Goal: Information Seeking & Learning: Check status

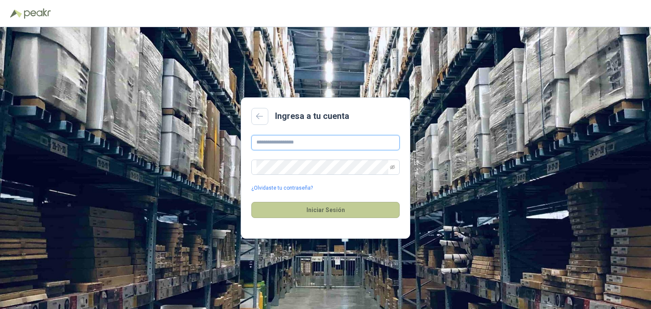
type input "**********"
click at [311, 211] on button "Iniciar Sesión" at bounding box center [325, 210] width 148 height 16
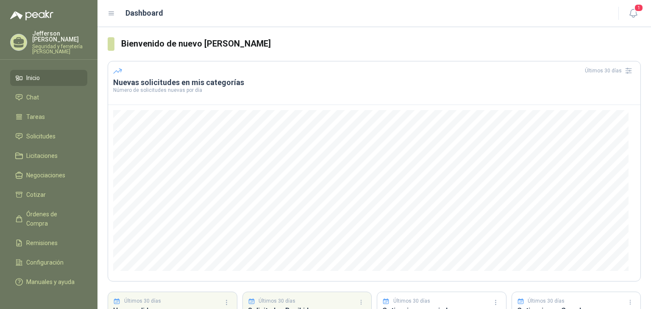
scroll to position [10, 0]
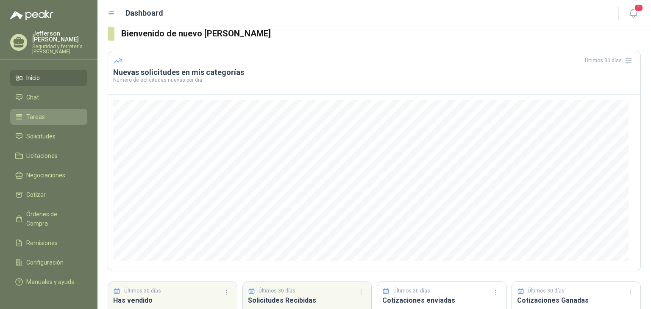
click at [26, 112] on span "Tareas" at bounding box center [35, 116] width 19 height 9
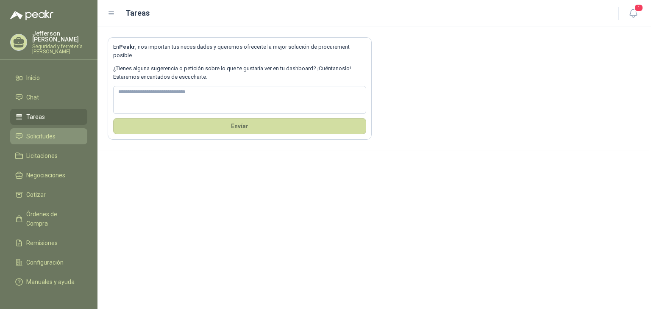
click at [38, 132] on span "Solicitudes" at bounding box center [40, 136] width 29 height 9
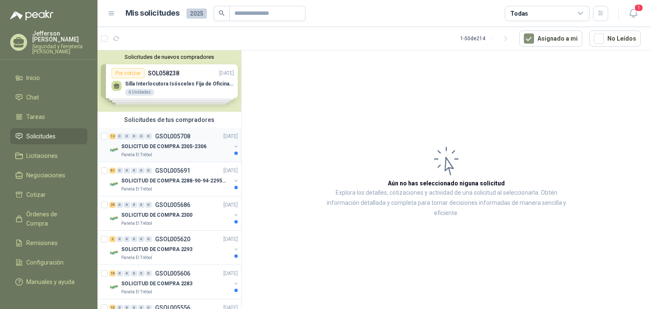
click at [170, 137] on p "GSOL005708" at bounding box center [172, 136] width 35 height 6
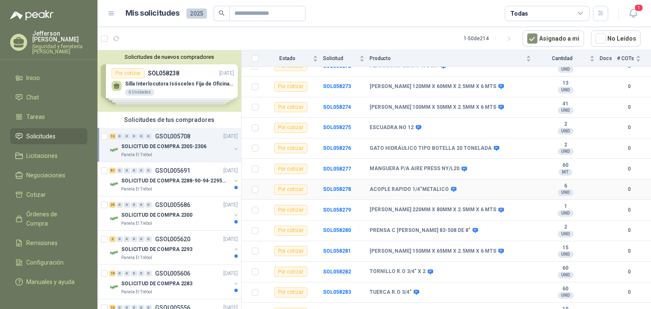
scroll to position [119, 0]
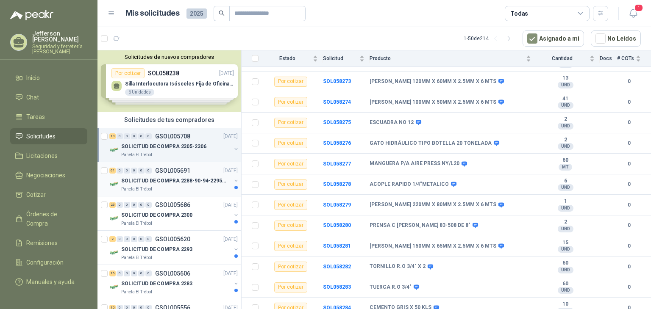
click at [179, 177] on p "SOLICITUD DE COMPRA 2288-90-94-2295-96-2301-02-04" at bounding box center [174, 181] width 106 height 8
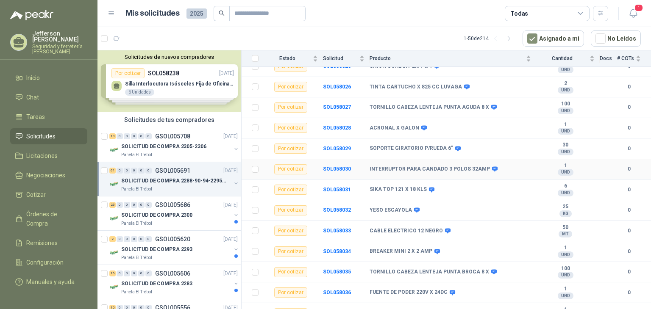
scroll to position [136, 0]
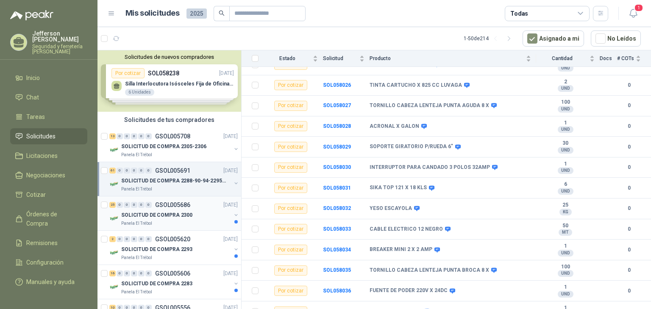
click at [173, 214] on p "SOLICITUD DE COMPRA 2300" at bounding box center [156, 215] width 71 height 8
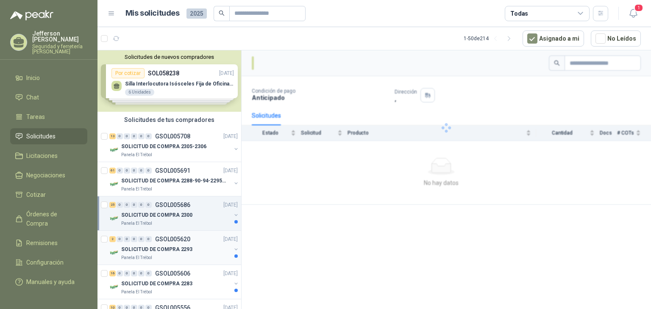
click at [180, 245] on div "SOLICITUD DE COMPRA 2293" at bounding box center [176, 250] width 110 height 10
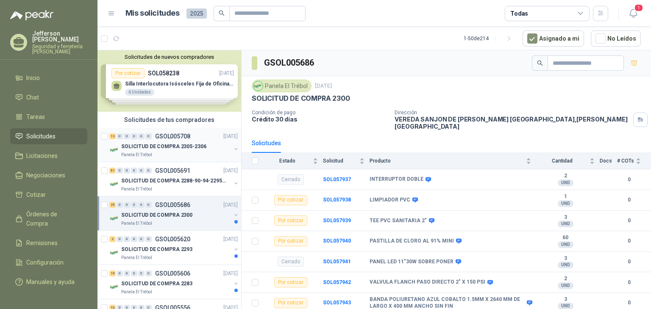
click at [173, 146] on p "SOLICITUD DE COMPRA 2305-2306" at bounding box center [163, 147] width 85 height 8
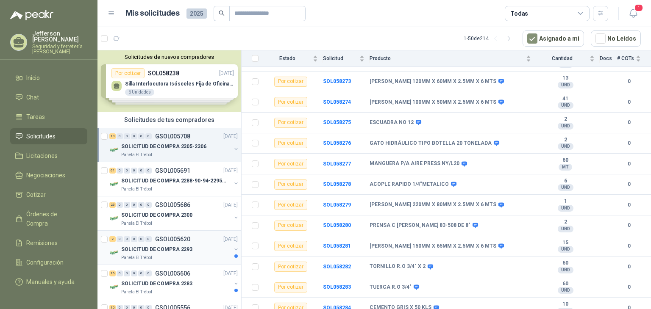
scroll to position [76, 0]
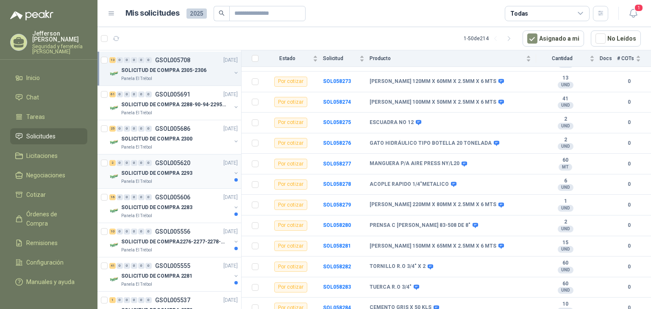
click at [157, 170] on p "SOLICITUD DE COMPRA 2293" at bounding box center [156, 174] width 71 height 8
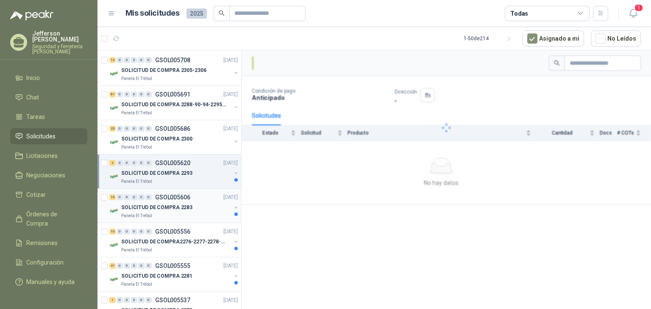
click at [167, 205] on p "SOLICITUD DE COMPRA 2283" at bounding box center [156, 208] width 71 height 8
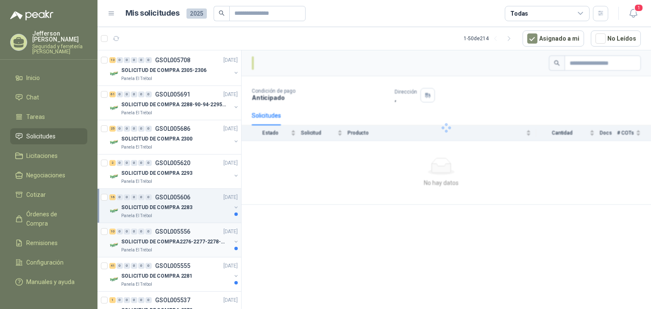
click at [183, 237] on div "SOLICITUD DE COMPRA2276-2277-2278-2284-2285-" at bounding box center [176, 242] width 110 height 10
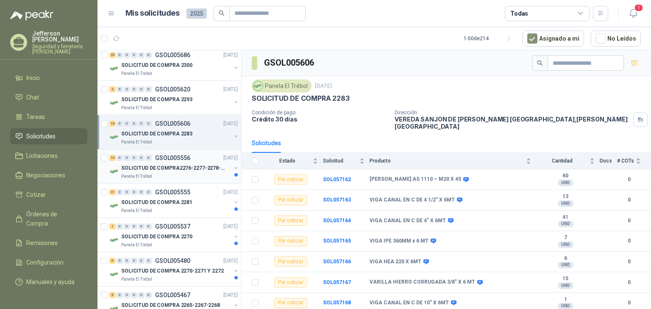
scroll to position [150, 0]
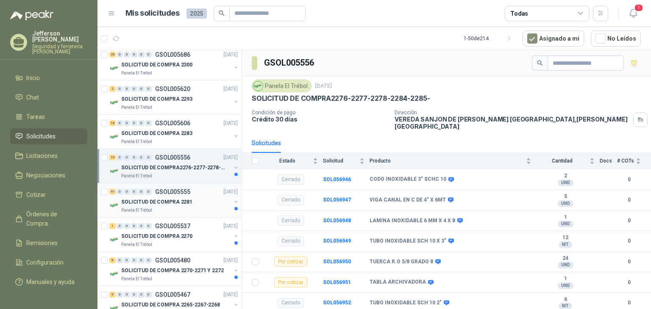
click at [168, 198] on p "SOLICITUD DE COMPRA 2281" at bounding box center [156, 202] width 71 height 8
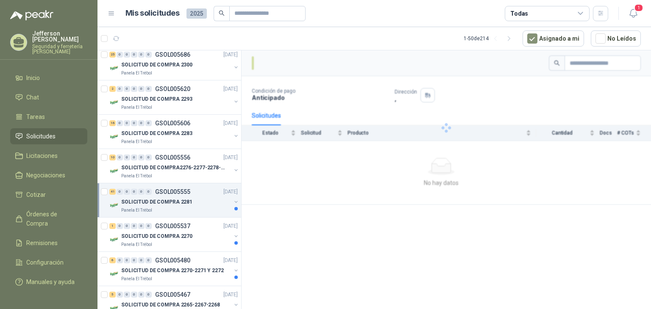
scroll to position [214, 0]
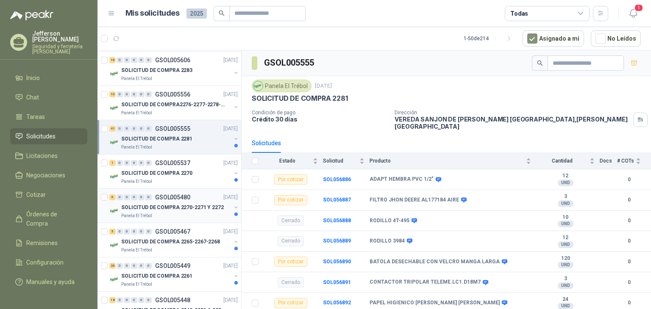
click at [176, 192] on div "6 0 0 0 0 0 GSOL005480 [DATE]" at bounding box center [174, 197] width 130 height 10
click at [191, 178] on div "Panela El Trébol" at bounding box center [176, 181] width 110 height 7
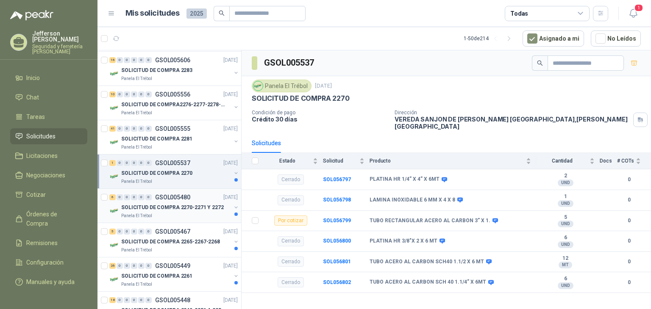
click at [184, 216] on div "Panela El Trébol" at bounding box center [176, 216] width 110 height 7
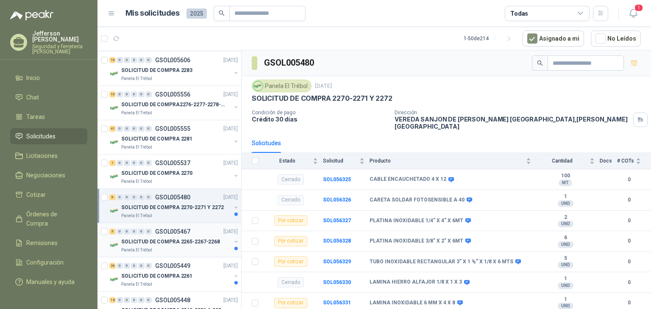
click at [178, 253] on div "5 0 0 0 0 0 GSOL005467 [DATE] SOLICITUD DE COMPRA 2265-2267-2268 Panela El Tréb…" at bounding box center [169, 240] width 144 height 34
